Goal: Navigation & Orientation: Understand site structure

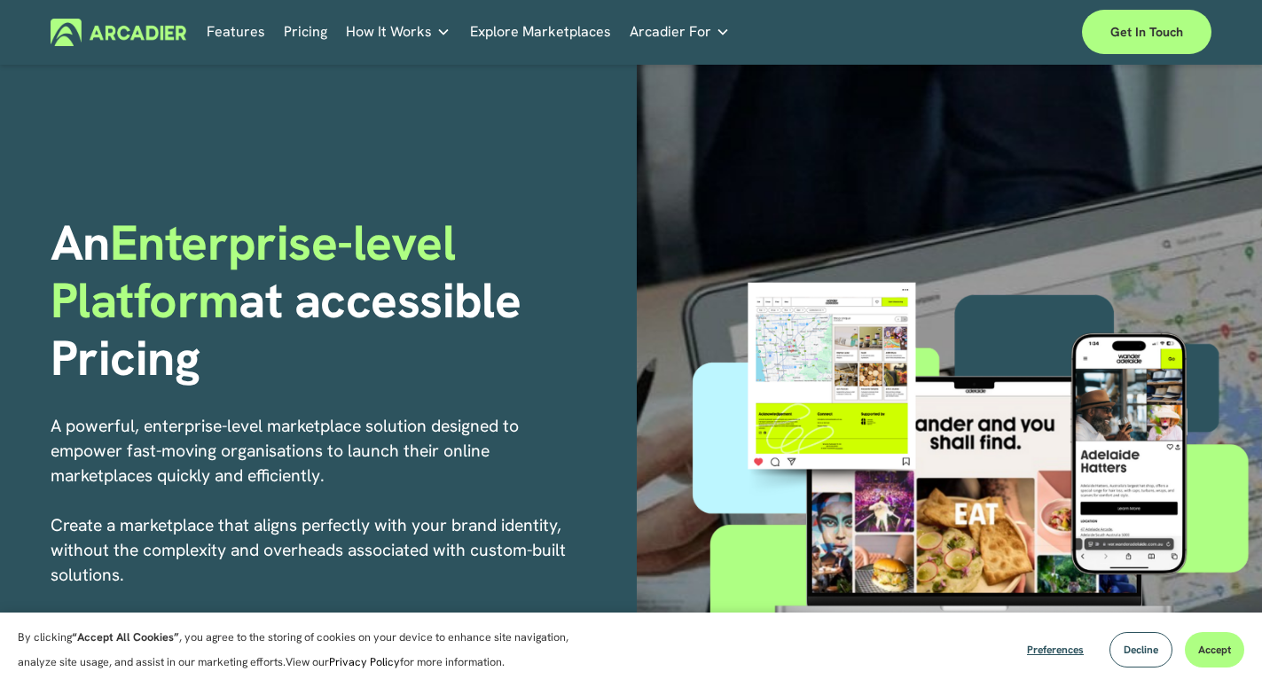
click at [562, 27] on link "Explore Marketplaces" at bounding box center [540, 32] width 141 height 27
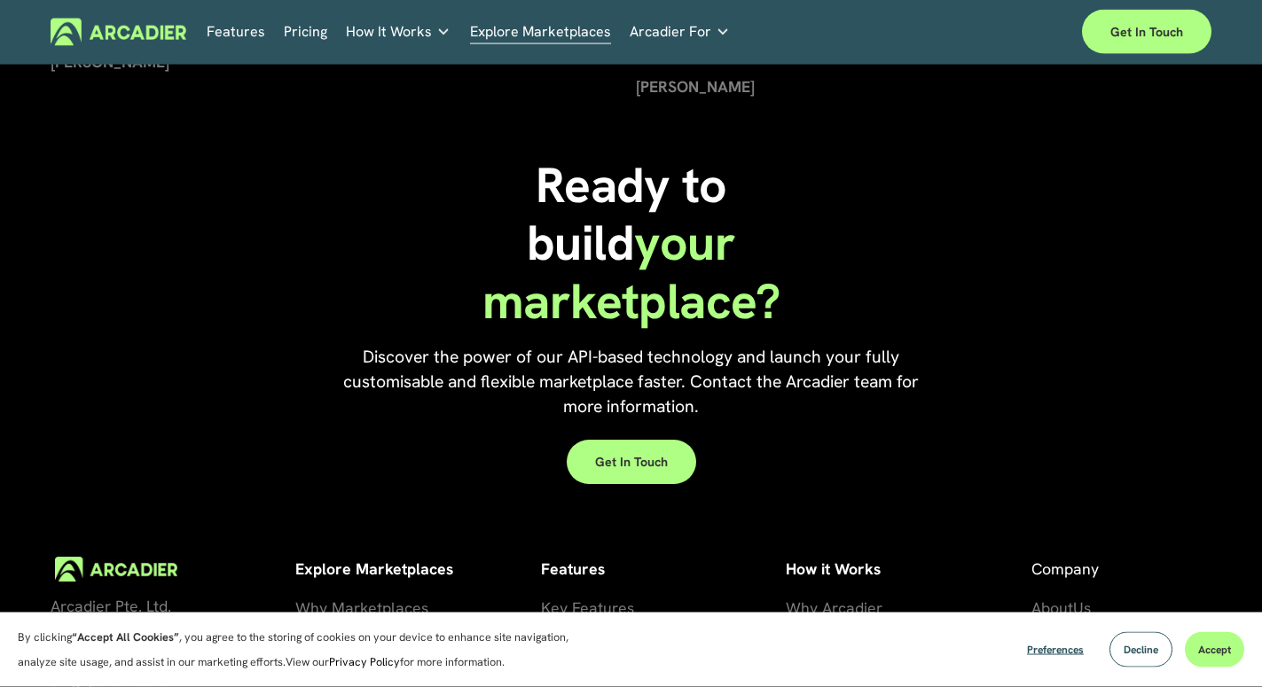
scroll to position [3798, 0]
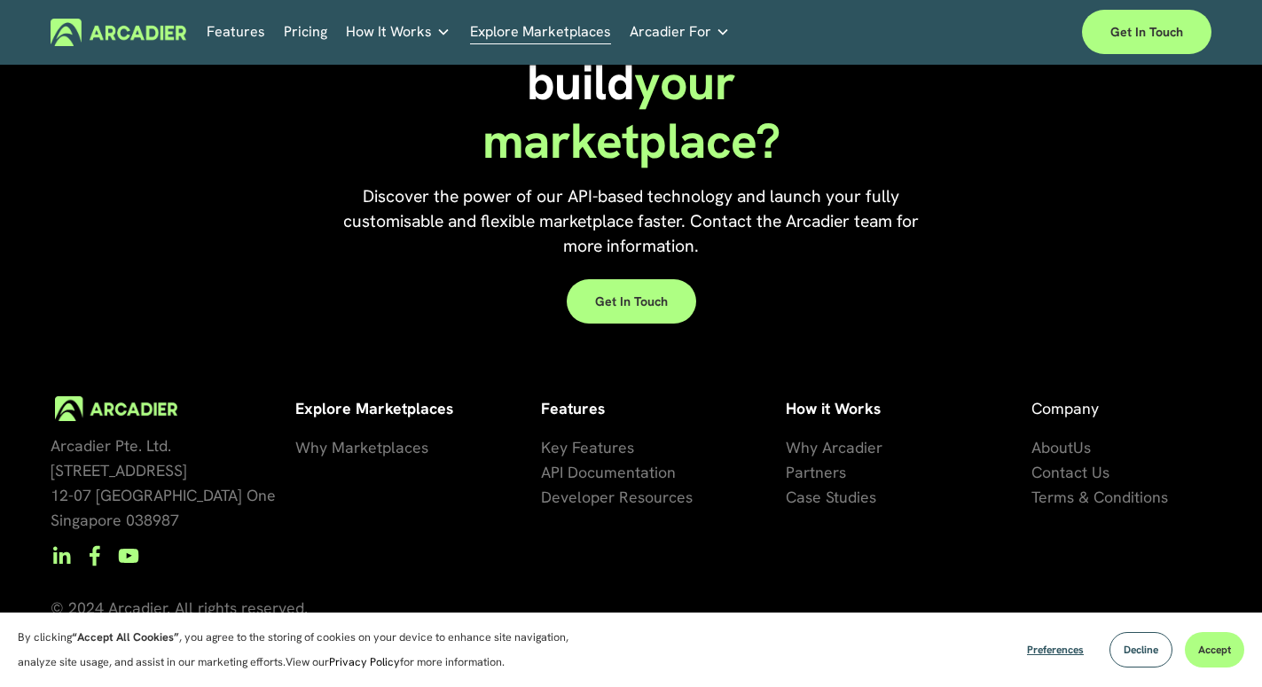
click at [0, 0] on link "Economic Development Designed to support your visitor economy agenda and invest…" at bounding box center [0, 0] width 0 height 0
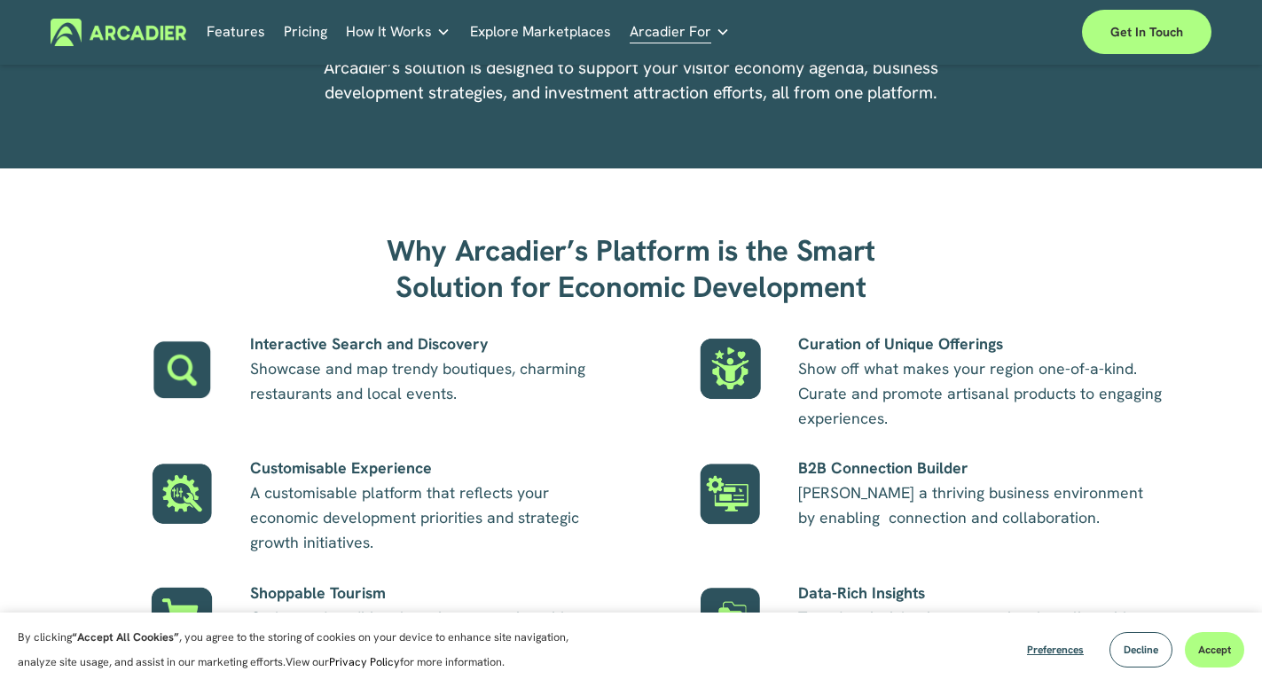
scroll to position [1537, 0]
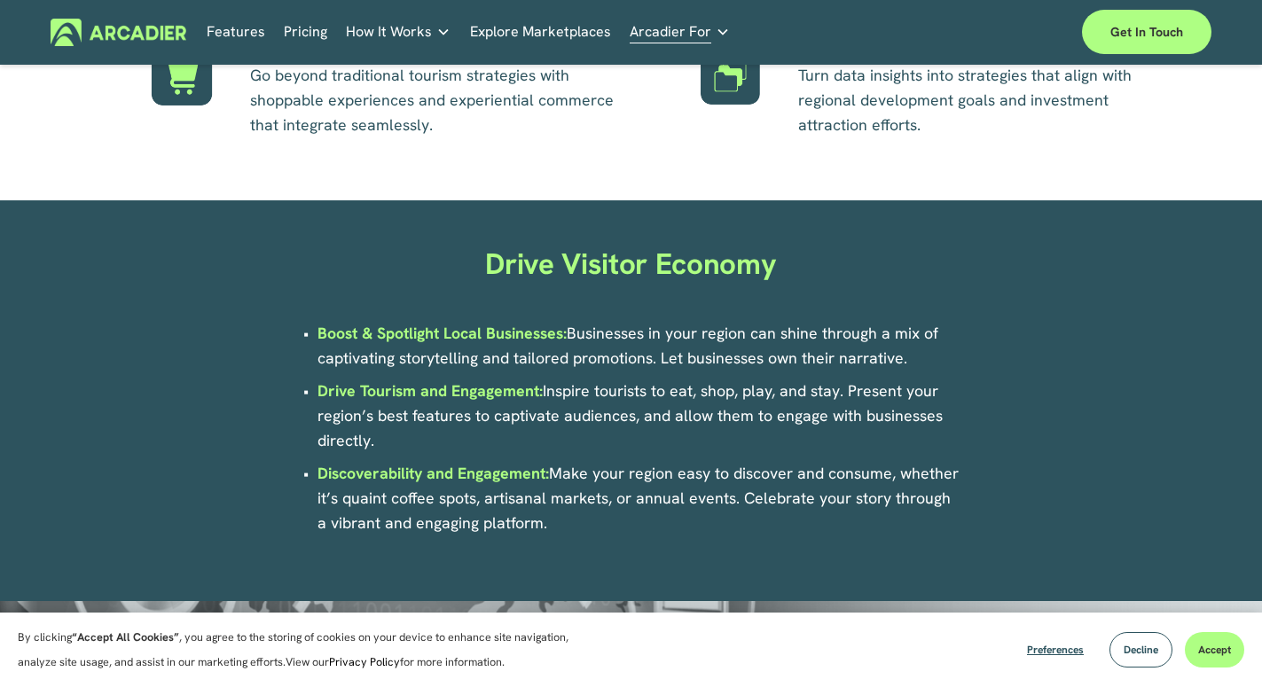
click at [0, 0] on link "Real Estate Whether you sell or rent out real estate, our marketplace tech seam…" at bounding box center [0, 0] width 0 height 0
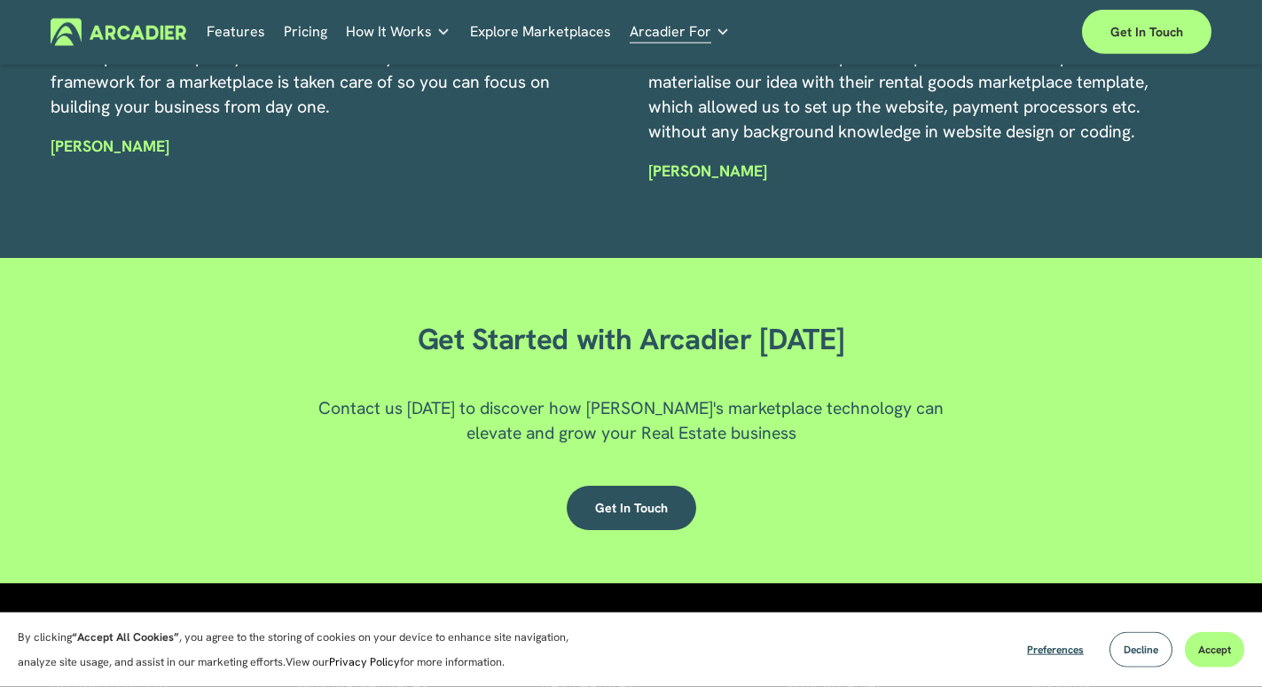
scroll to position [2984, 0]
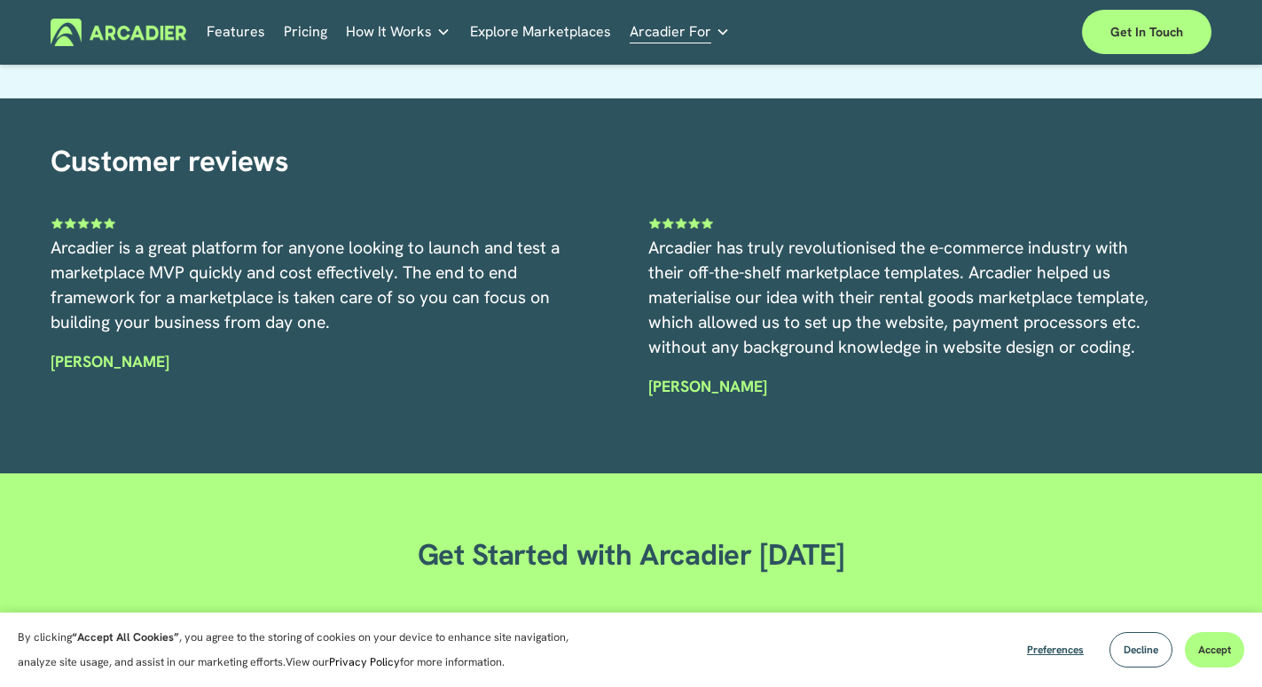
click at [236, 29] on link "Features" at bounding box center [236, 32] width 59 height 27
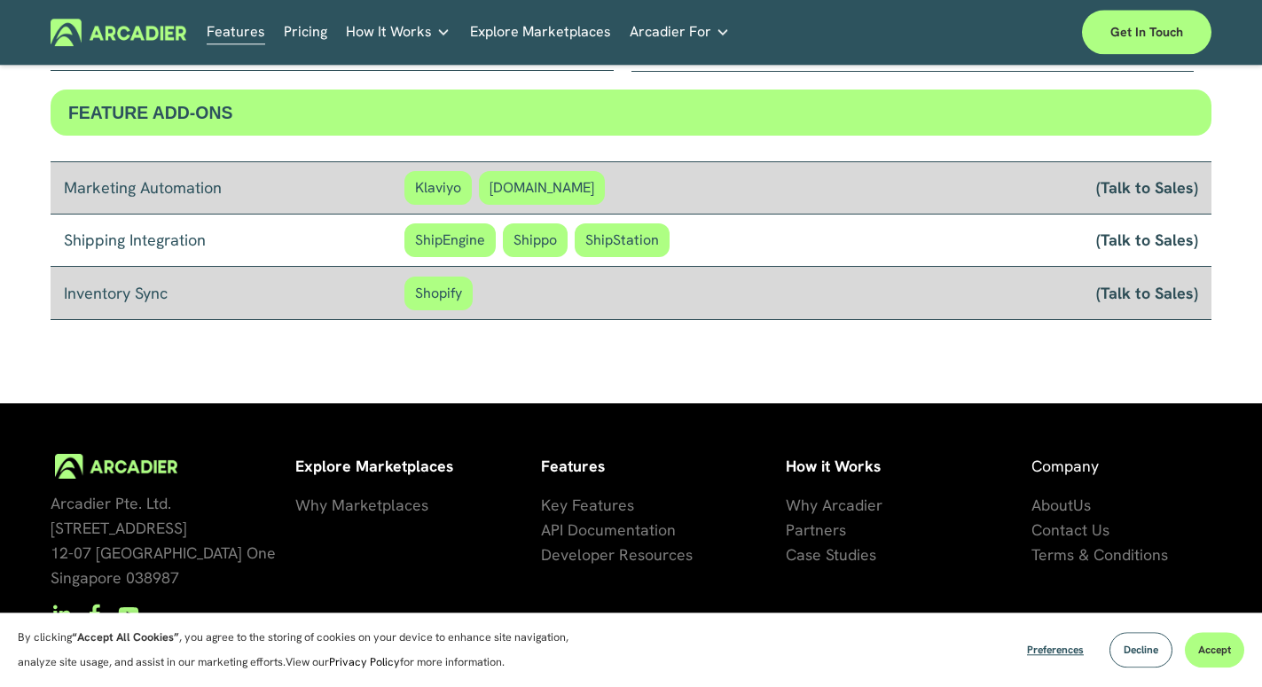
scroll to position [1536, 0]
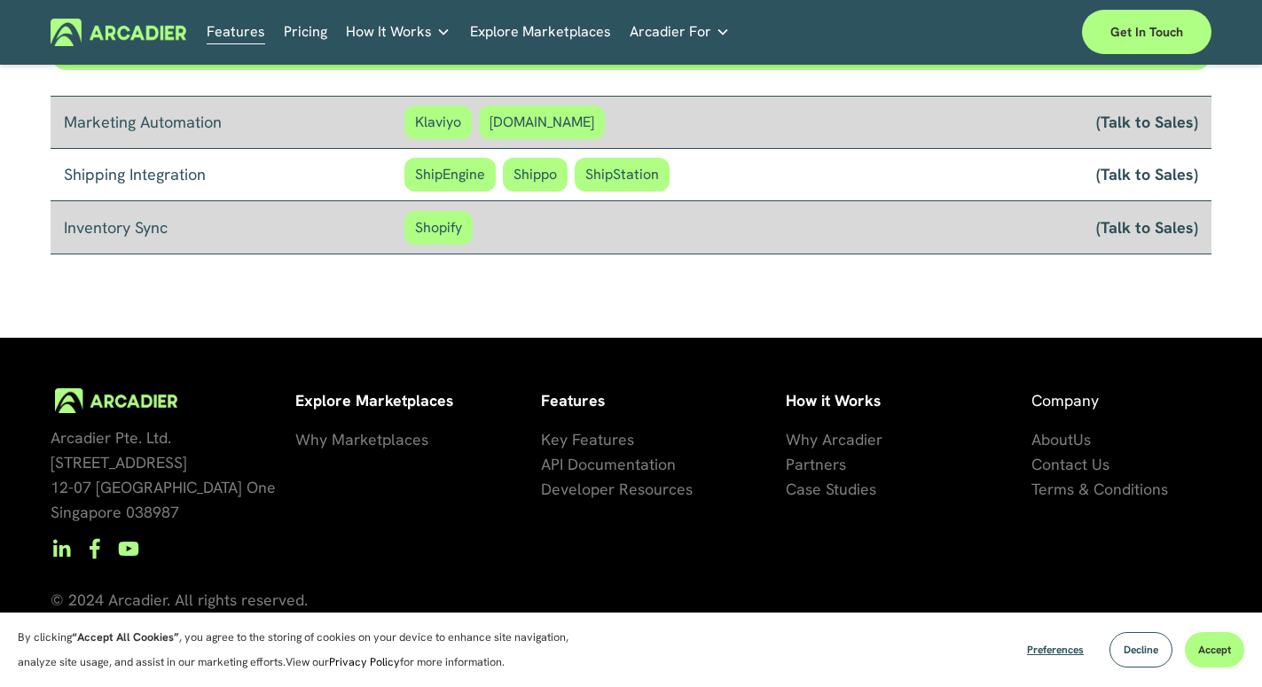
click at [608, 435] on span "Key Features" at bounding box center [587, 439] width 93 height 20
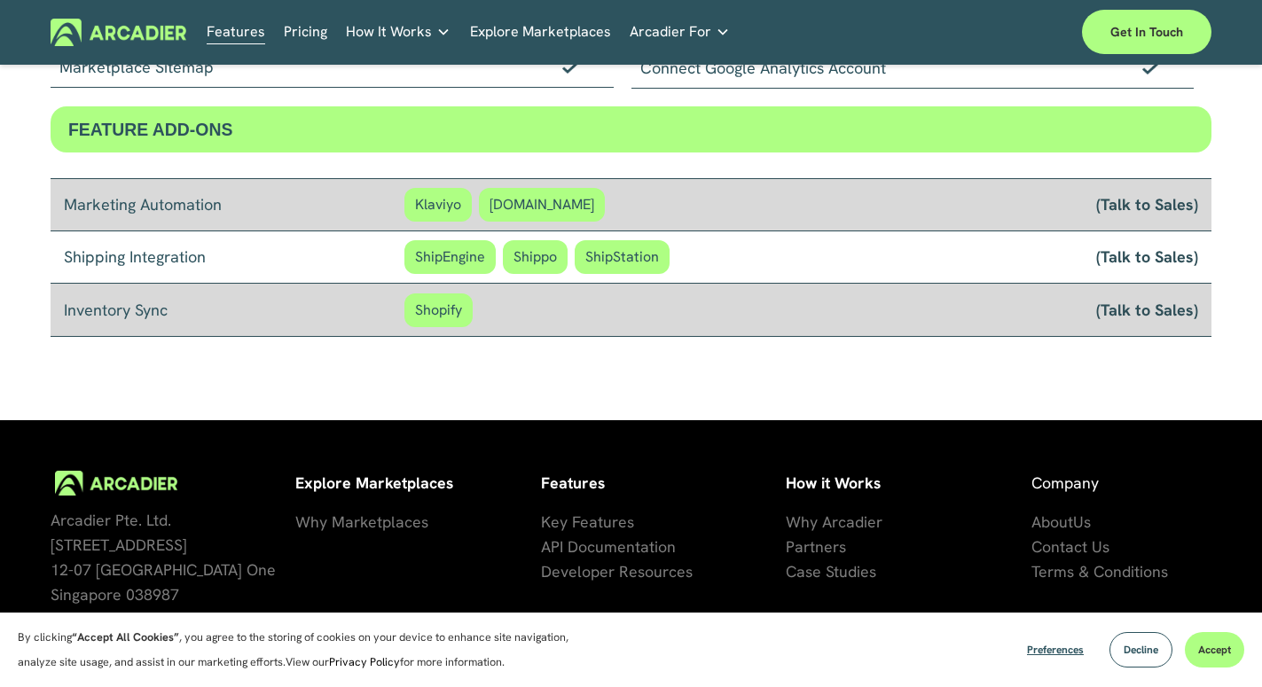
scroll to position [1536, 0]
